Goal: Task Accomplishment & Management: Use online tool/utility

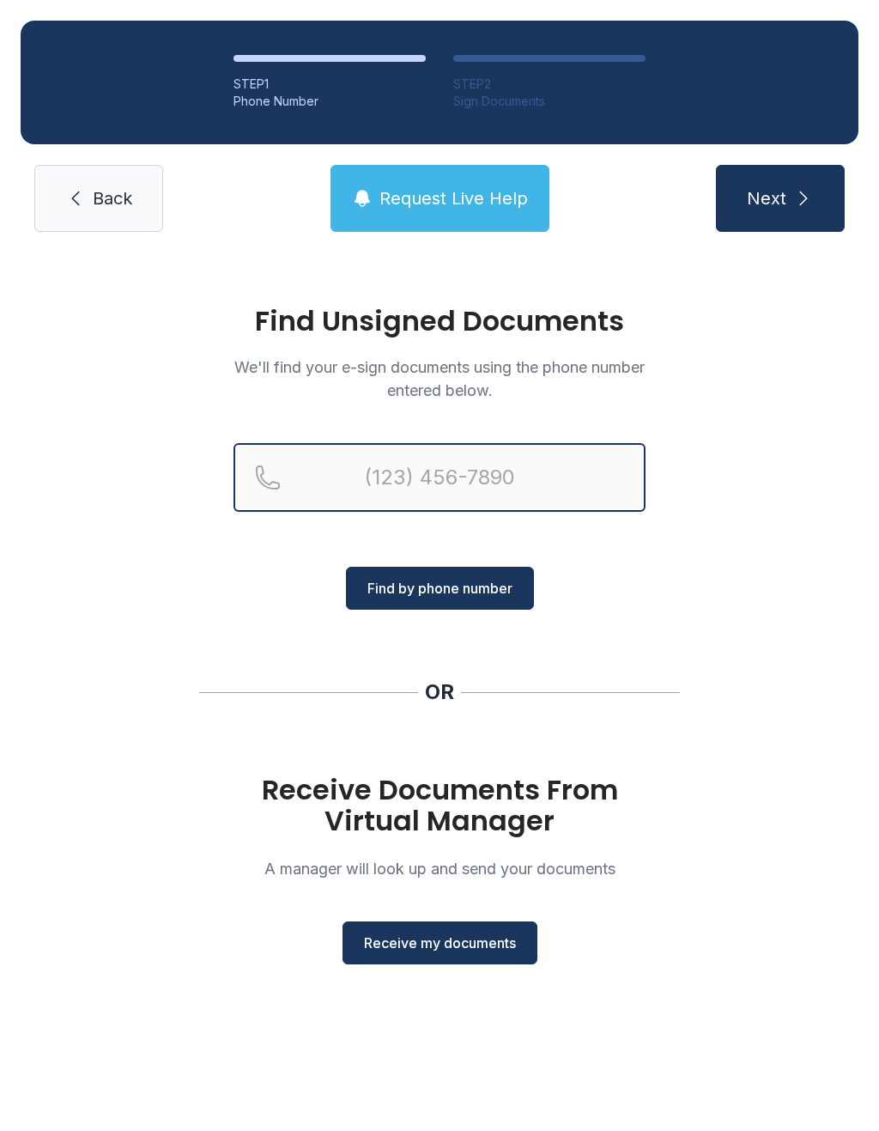
click at [372, 498] on input "Reservation phone number" at bounding box center [439, 477] width 412 height 69
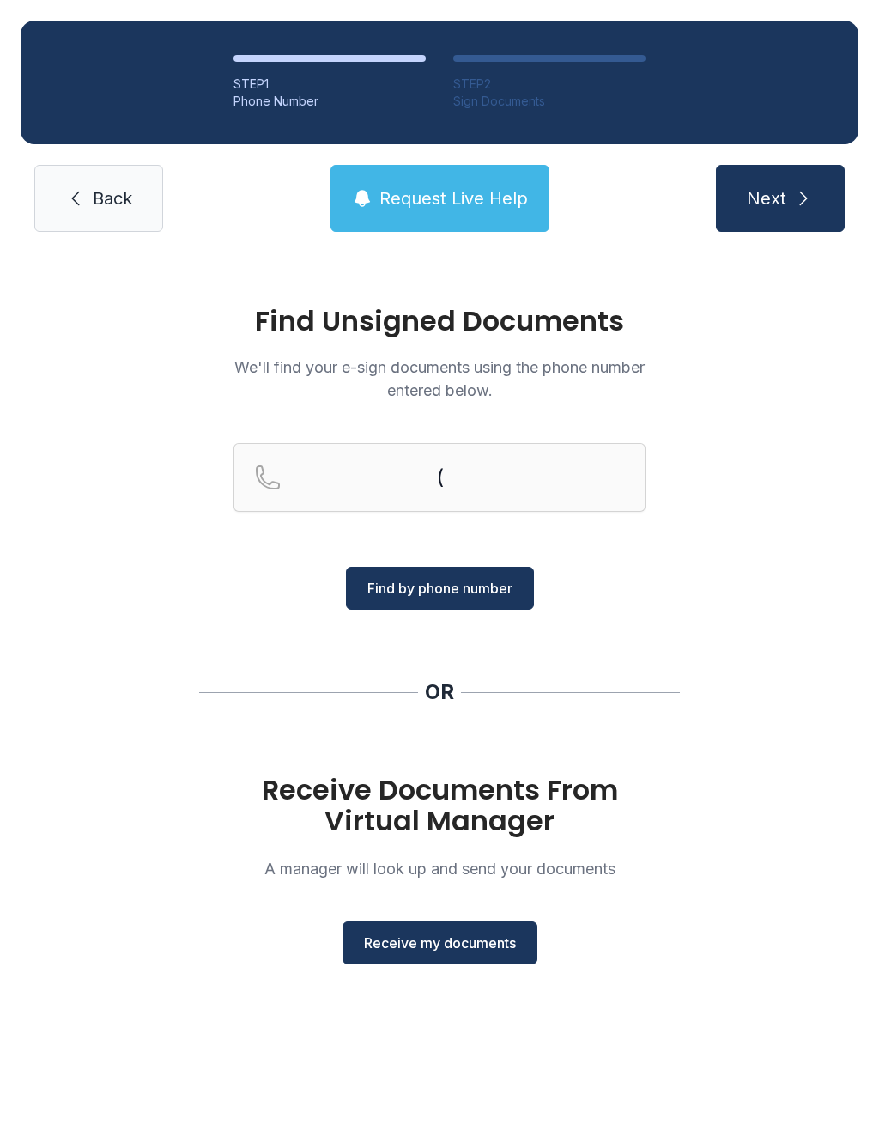
click at [452, 590] on span "Find by phone number" at bounding box center [439, 588] width 145 height 21
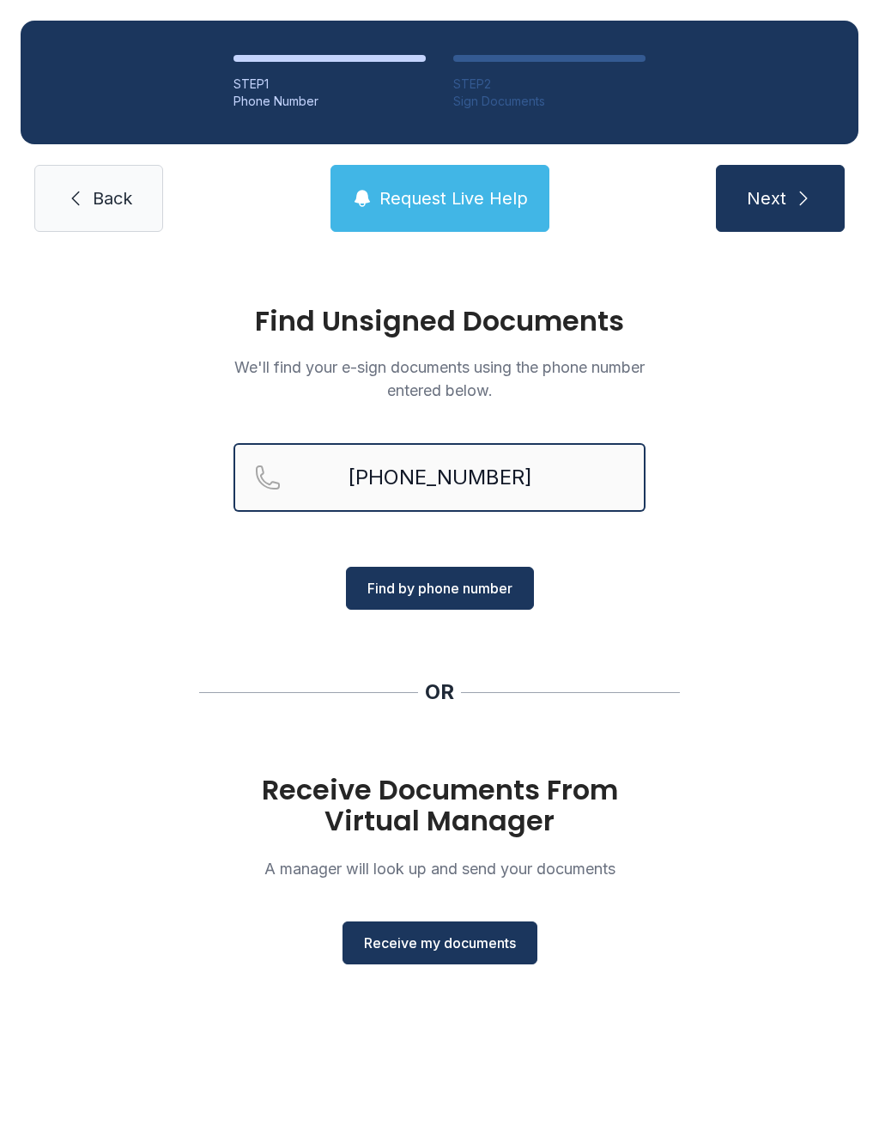
type input "[PHONE_NUMBER]"
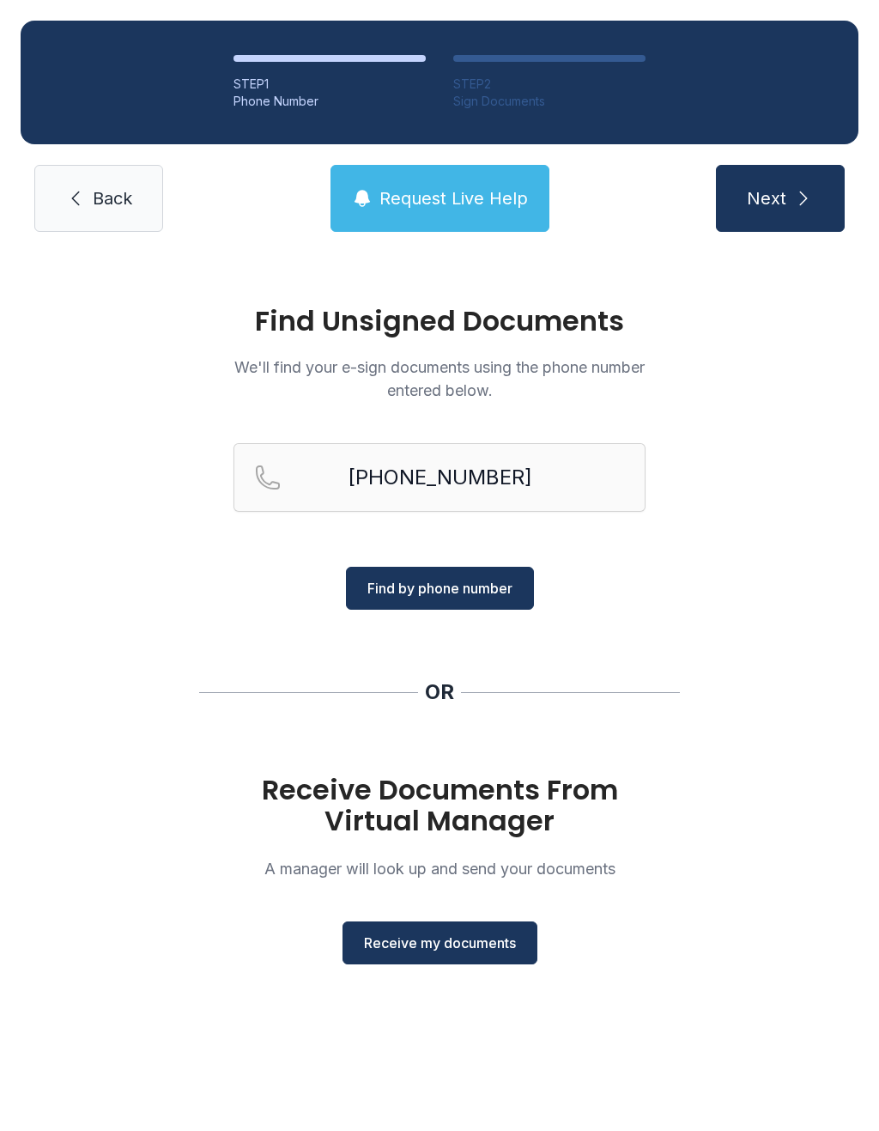
click at [482, 592] on span "Find by phone number" at bounding box center [439, 588] width 145 height 21
click at [436, 941] on span "Receive my documents" at bounding box center [440, 942] width 152 height 21
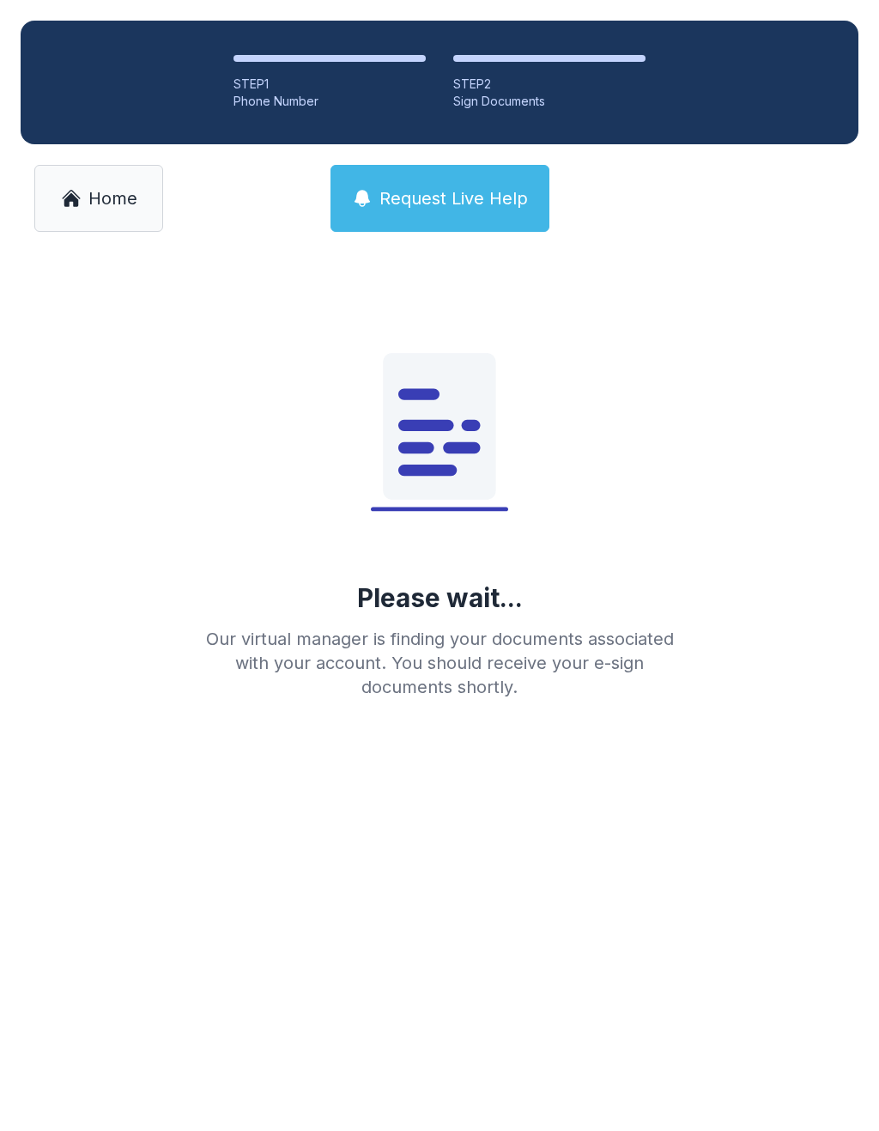
click at [38, 1130] on main "Please wait... Our virtual manager is finding your documents associated with yo…" at bounding box center [439, 691] width 879 height 878
click at [470, 804] on main "Please wait... Our virtual manager is finding your documents associated with yo…" at bounding box center [439, 691] width 879 height 878
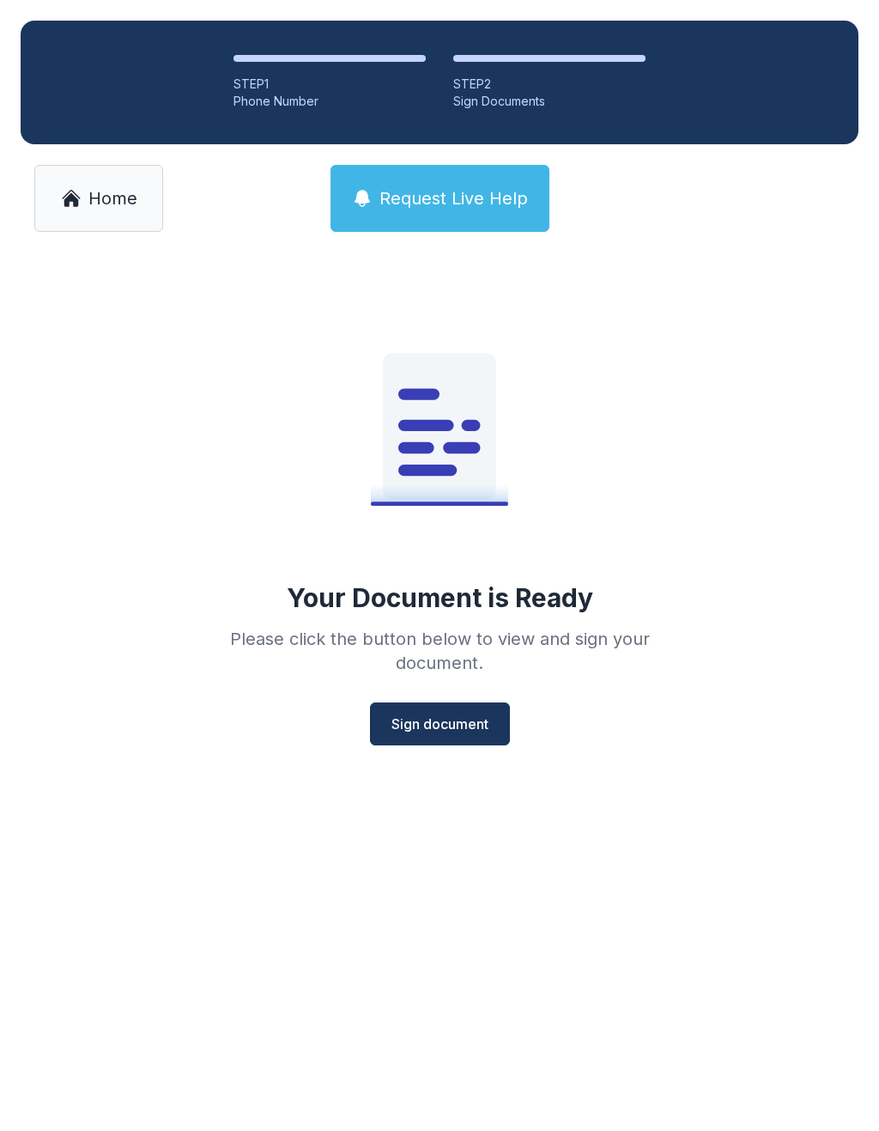
click at [460, 735] on button "Sign document" at bounding box center [440, 723] width 140 height 43
click at [428, 731] on span "Sign document" at bounding box center [439, 723] width 97 height 21
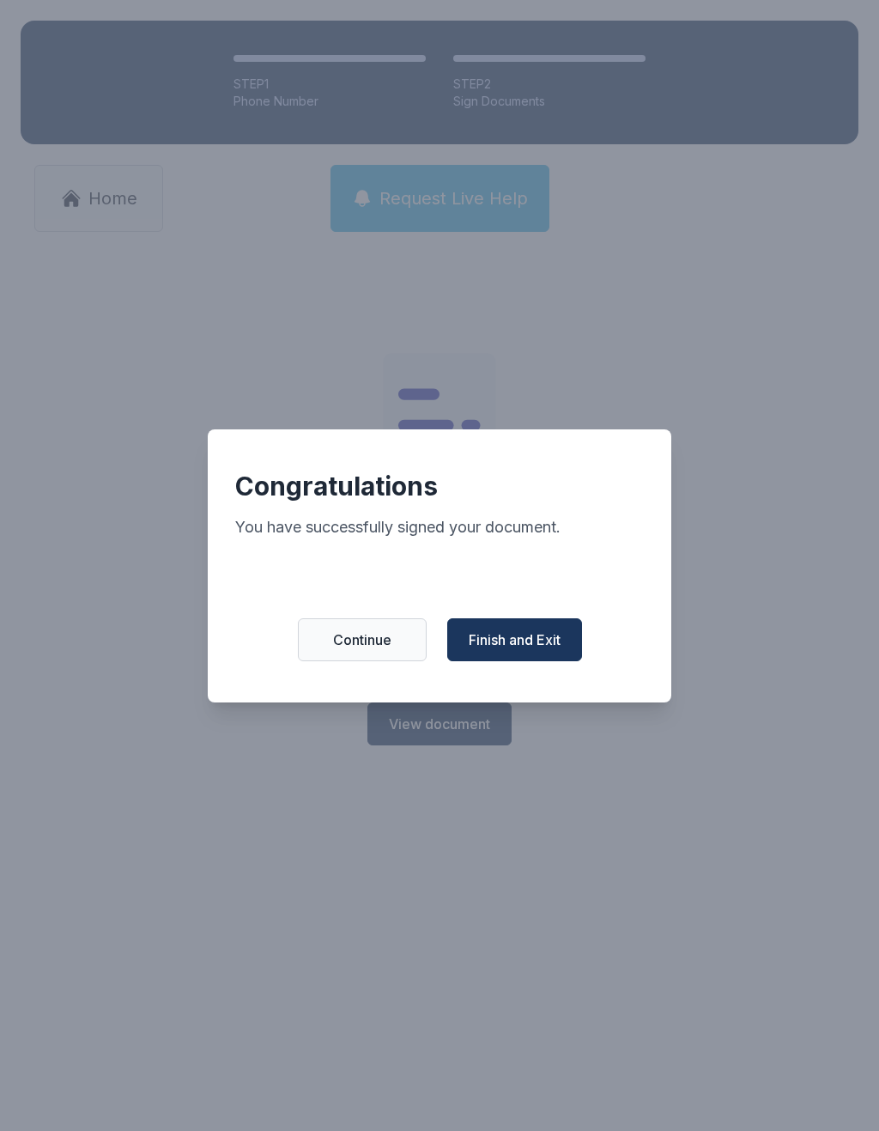
click at [508, 650] on span "Finish and Exit" at bounding box center [515, 639] width 92 height 21
